Goal: Task Accomplishment & Management: Manage account settings

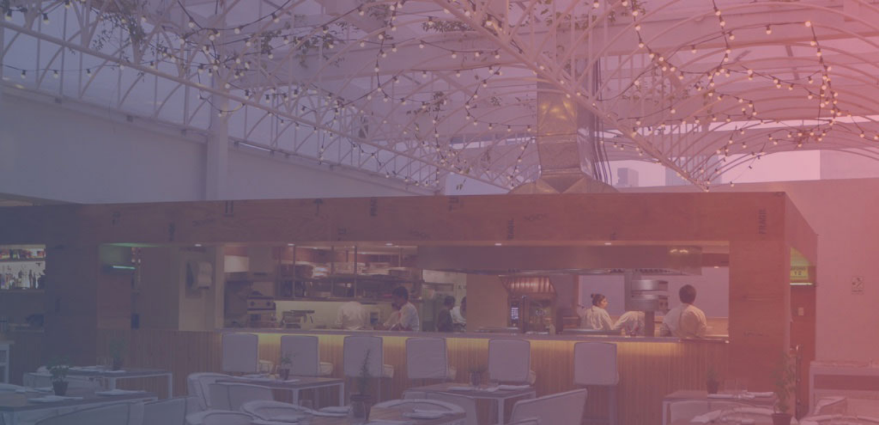
click at [35, 126] on body at bounding box center [439, 212] width 879 height 425
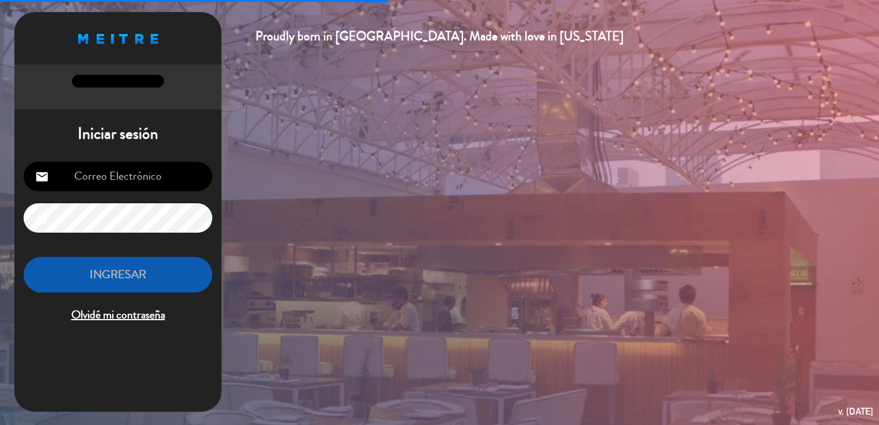
scroll to position [3, 0]
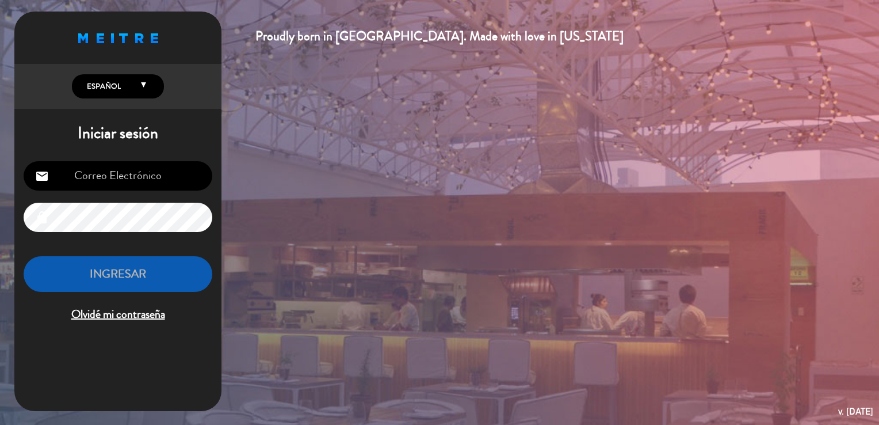
click at [99, 178] on input "email" at bounding box center [118, 175] width 189 height 29
click at [137, 174] on input "email" at bounding box center [118, 175] width 189 height 29
paste input "[PERSON_NAME][EMAIL_ADDRESS][PERSON_NAME][DOMAIN_NAME]"
type input "[PERSON_NAME][EMAIL_ADDRESS][PERSON_NAME][DOMAIN_NAME]"
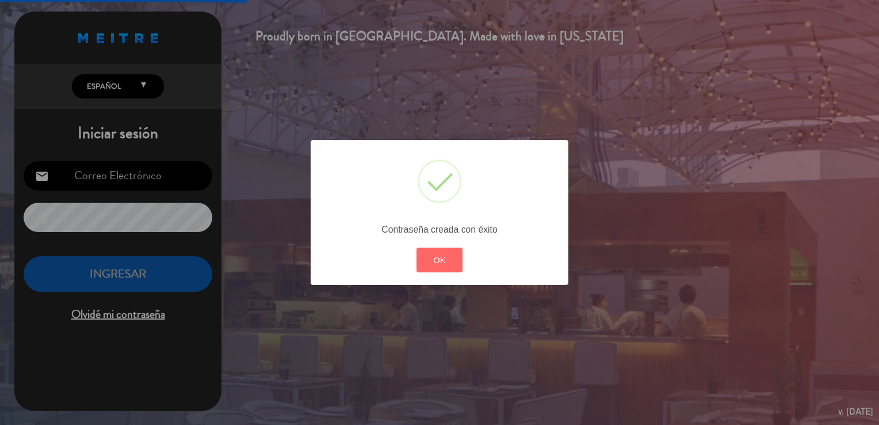
scroll to position [0, 0]
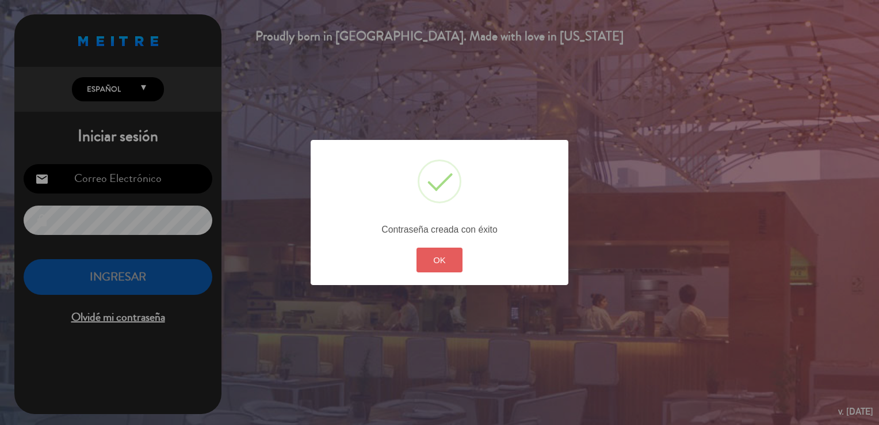
click at [433, 258] on button "OK" at bounding box center [440, 259] width 47 height 25
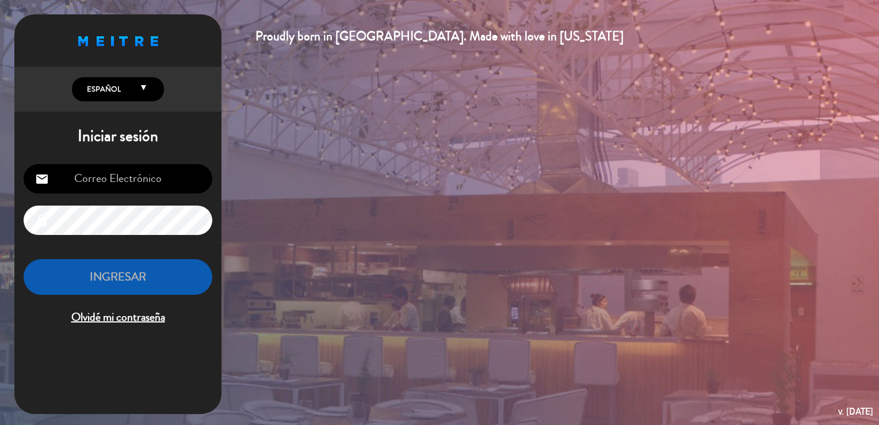
click at [91, 140] on h1 "Iniciar sesión" at bounding box center [117, 137] width 207 height 20
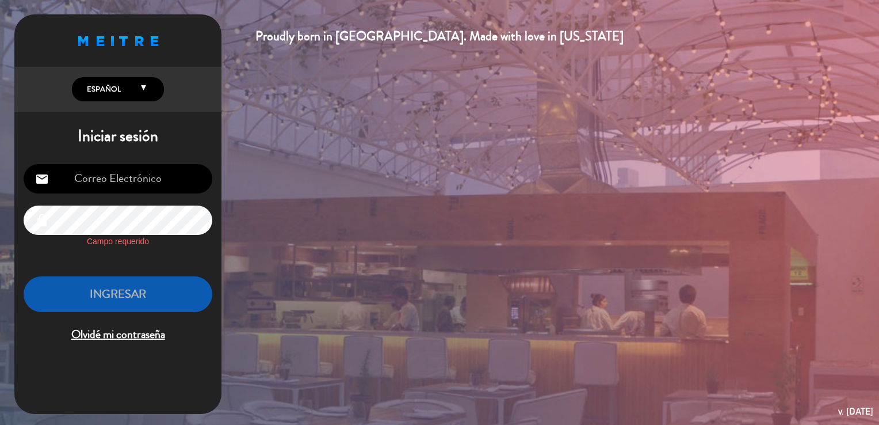
click at [128, 184] on input "email" at bounding box center [118, 178] width 189 height 29
drag, startPoint x: 172, startPoint y: 185, endPoint x: -2, endPoint y: 160, distance: 176.2
click at [0, 160] on html "Proudly born in [GEOGRAPHIC_DATA]. Made with love in [US_STATE] English Español…" at bounding box center [439, 212] width 879 height 425
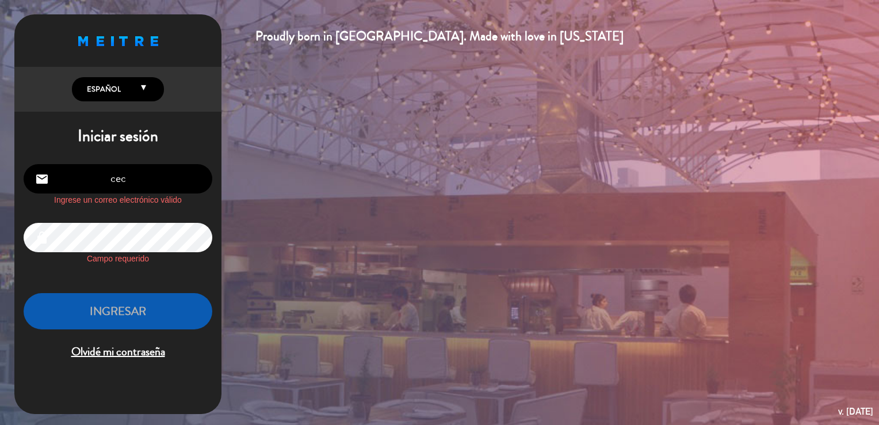
type input "[PERSON_NAME][EMAIL_ADDRESS][PERSON_NAME][DOMAIN_NAME]"
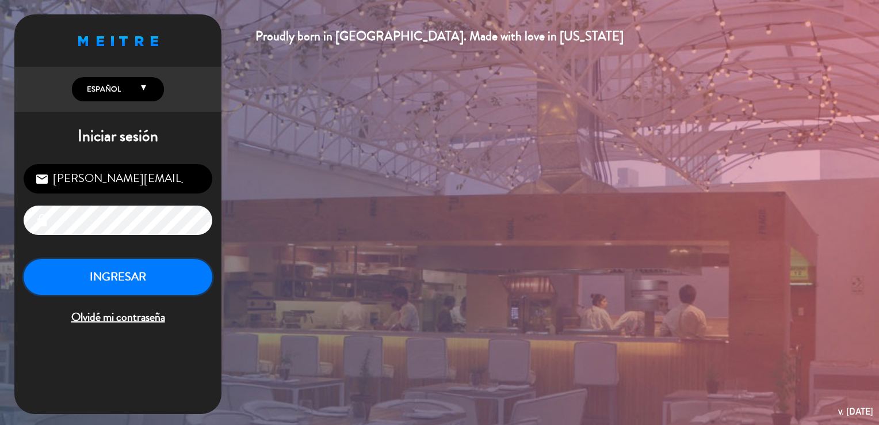
click at [145, 277] on button "INGRESAR" at bounding box center [118, 277] width 189 height 36
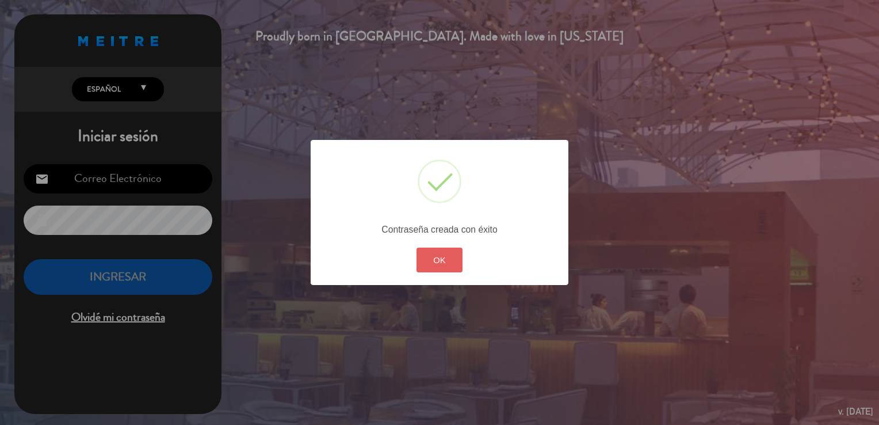
click at [434, 252] on button "OK" at bounding box center [440, 259] width 47 height 25
